Goal: Find specific page/section: Find specific page/section

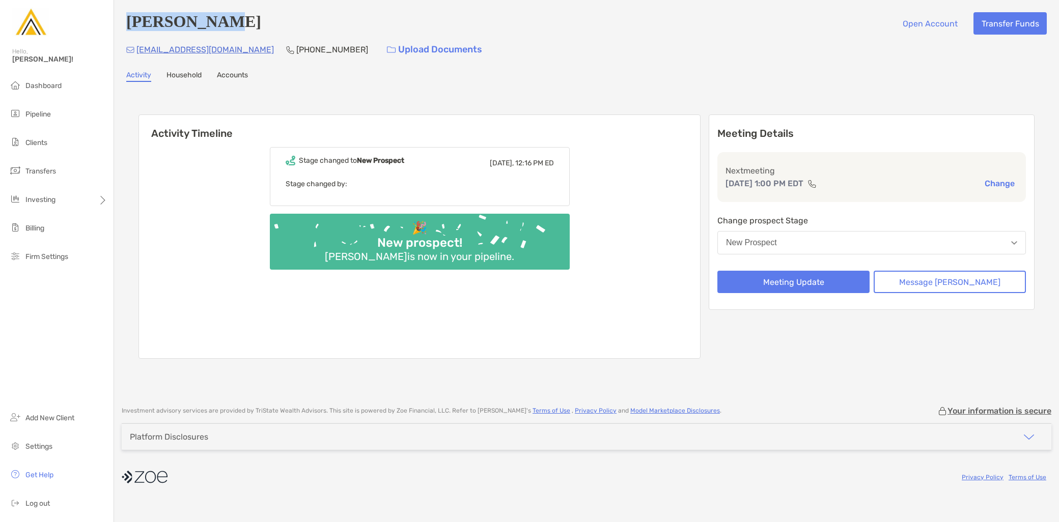
drag, startPoint x: 234, startPoint y: 26, endPoint x: 126, endPoint y: 26, distance: 108.4
click at [126, 26] on div "[PERSON_NAME] Open Account Transfer Funds" at bounding box center [586, 23] width 920 height 22
copy h4 "[PERSON_NAME]"
